Goal: Information Seeking & Learning: Stay updated

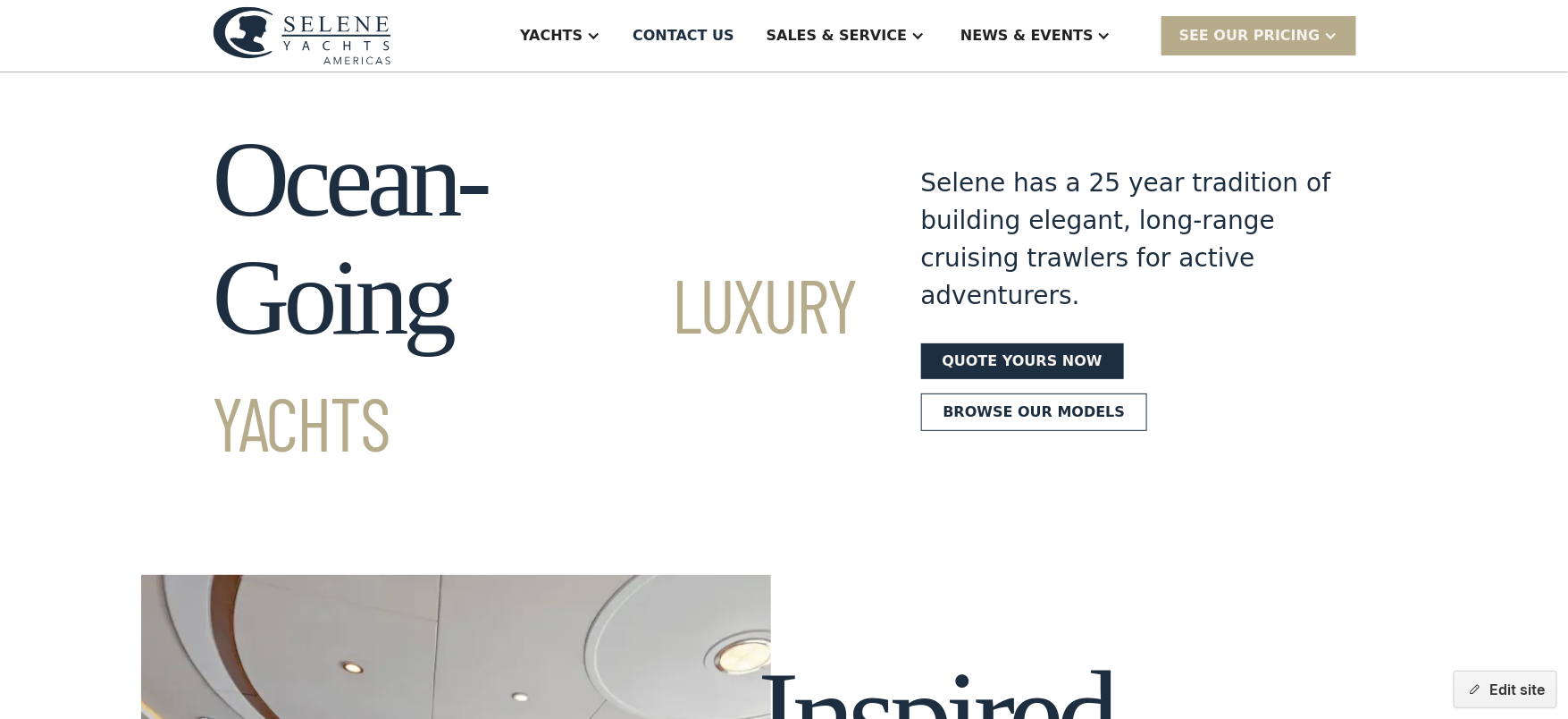
scroll to position [19, 0]
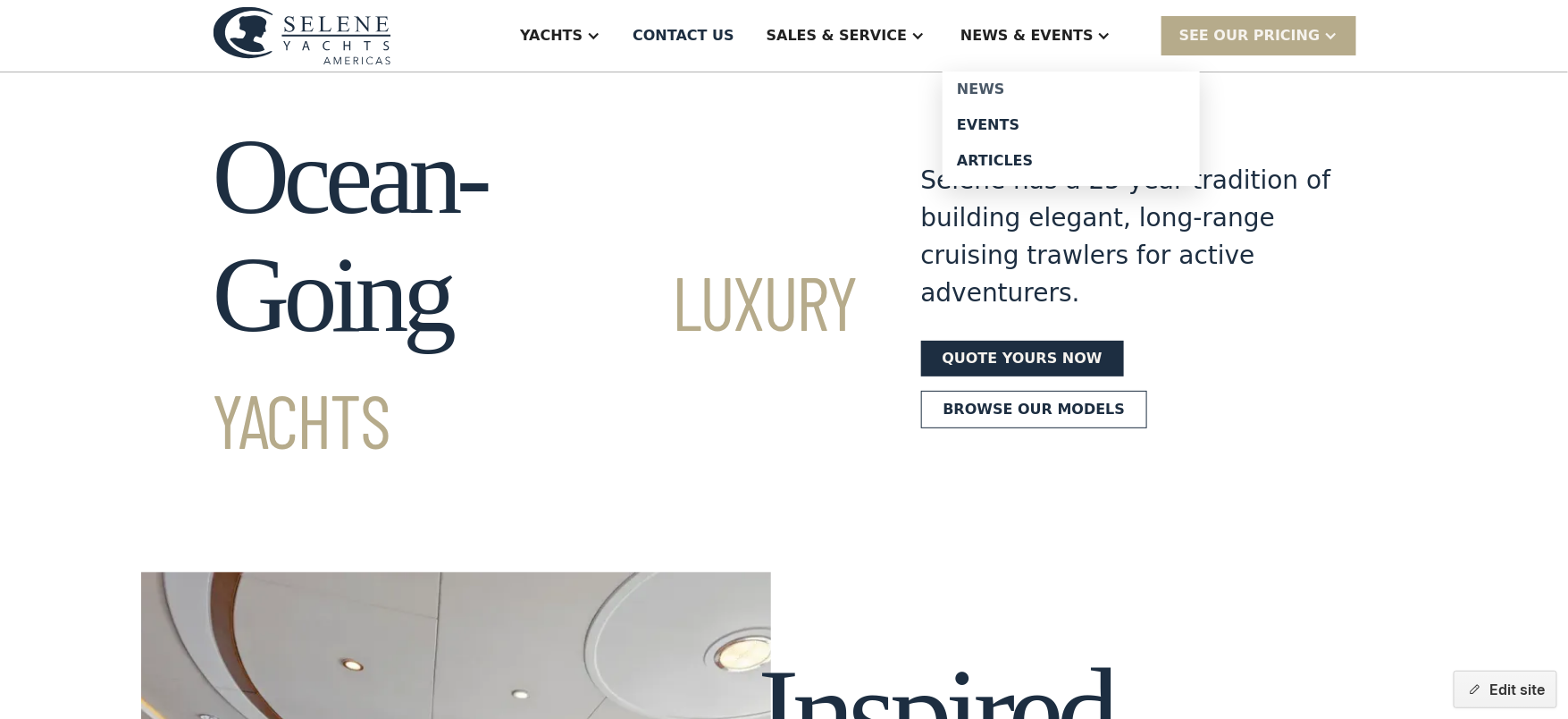
click at [1025, 87] on div "News" at bounding box center [1071, 89] width 229 height 14
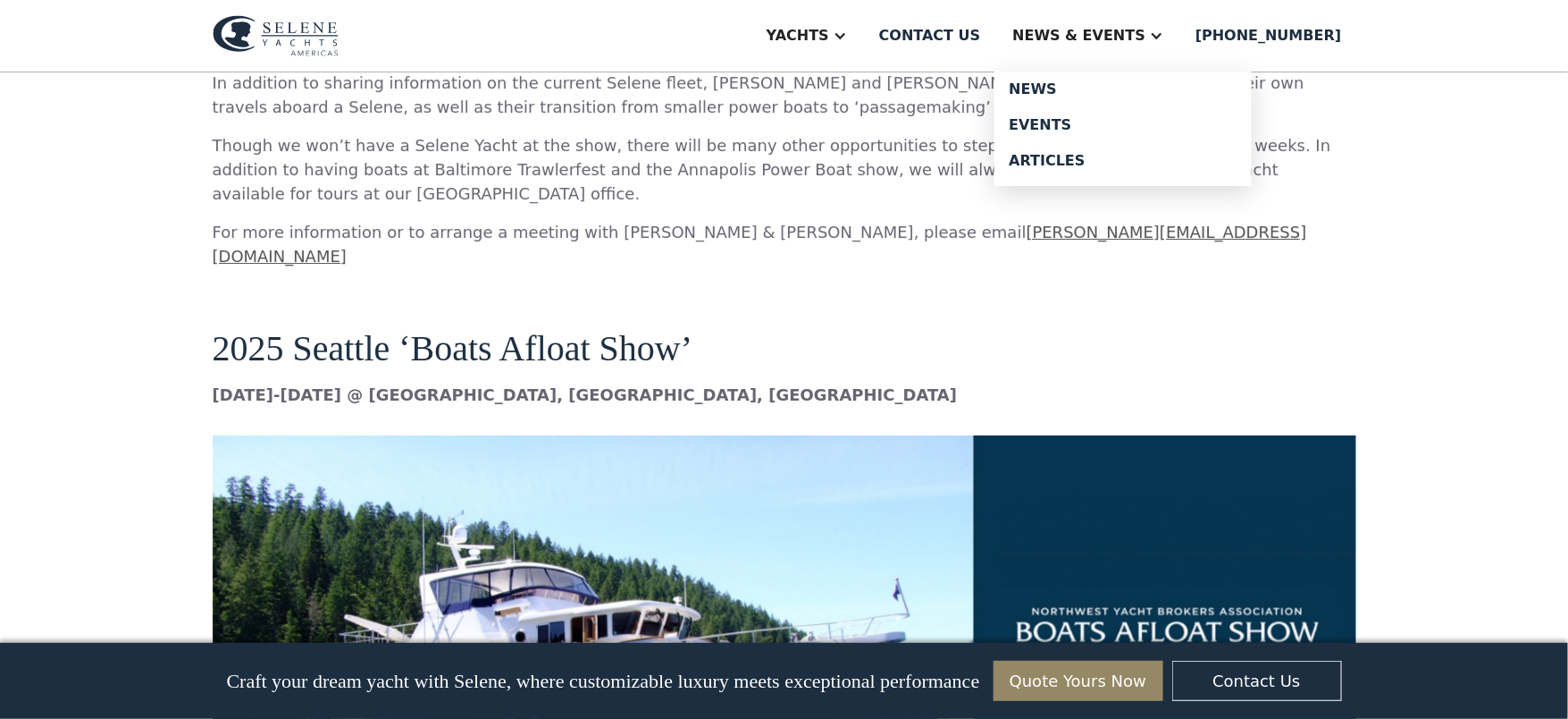
scroll to position [2576, 0]
